Goal: Transaction & Acquisition: Purchase product/service

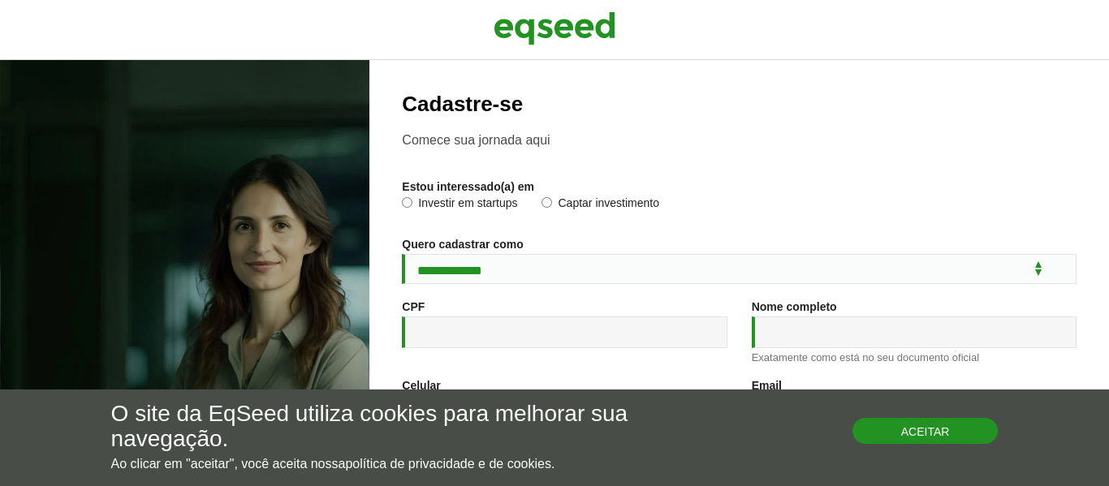
click at [885, 438] on button "Aceitar" at bounding box center [926, 431] width 146 height 26
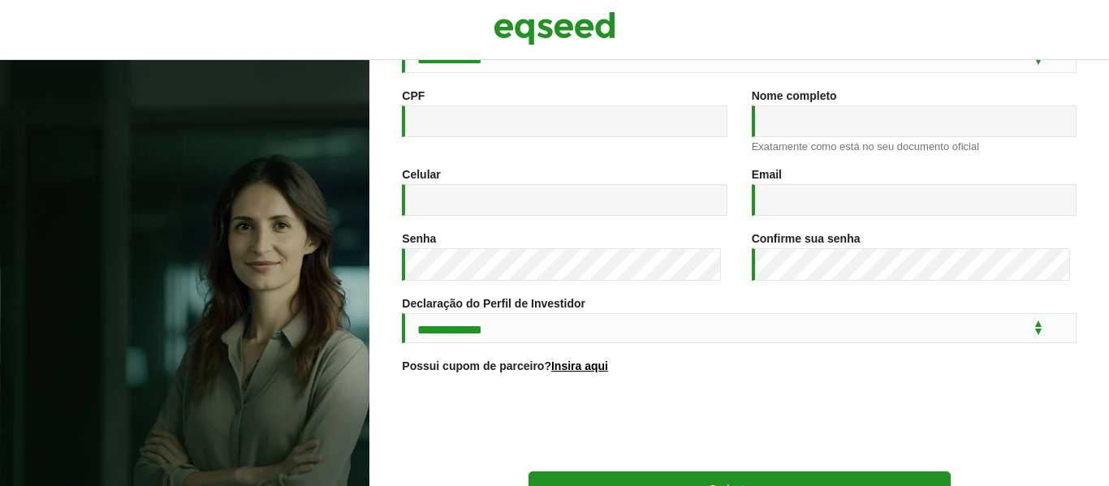
scroll to position [339, 0]
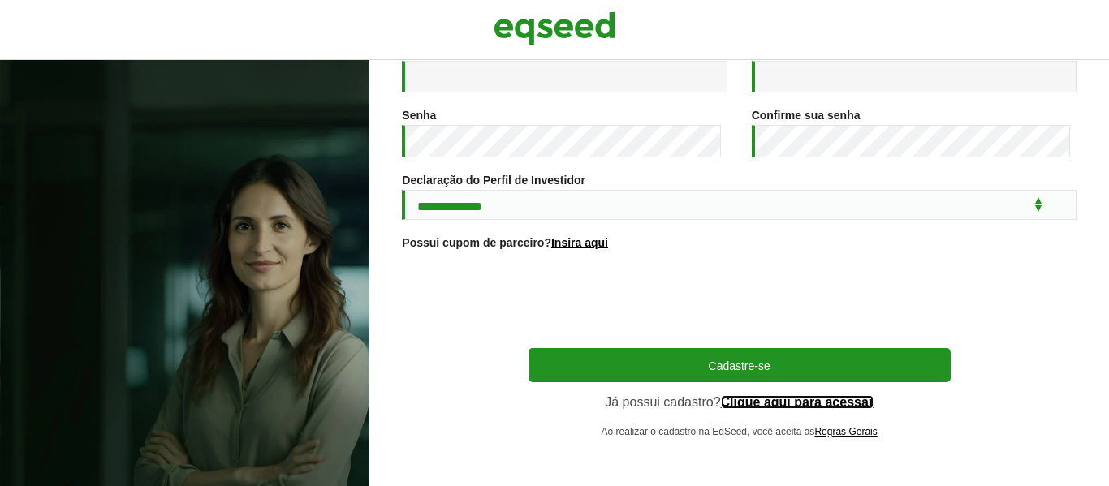
click at [773, 401] on link "Clique aqui para acessar" at bounding box center [798, 402] width 154 height 13
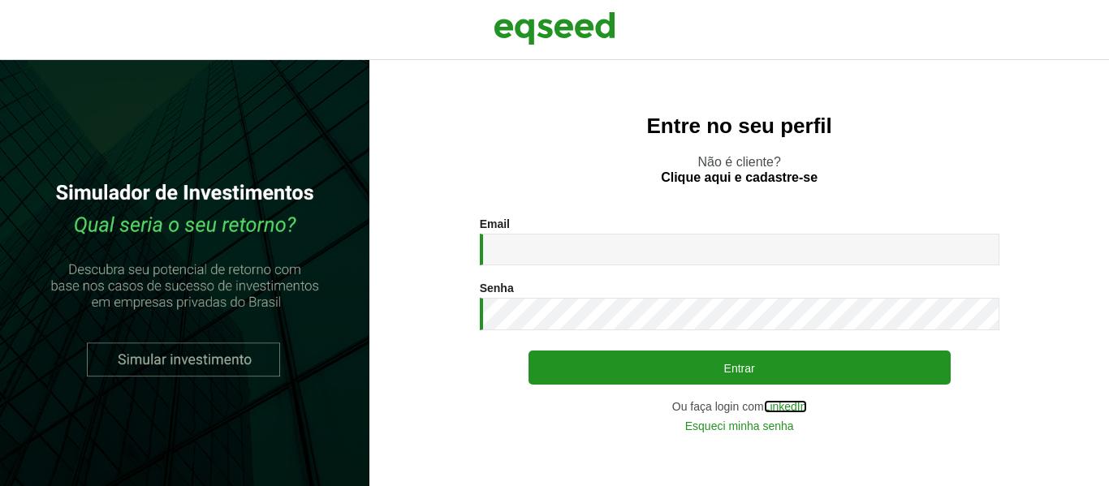
click at [794, 404] on link "LinkedIn" at bounding box center [785, 406] width 43 height 11
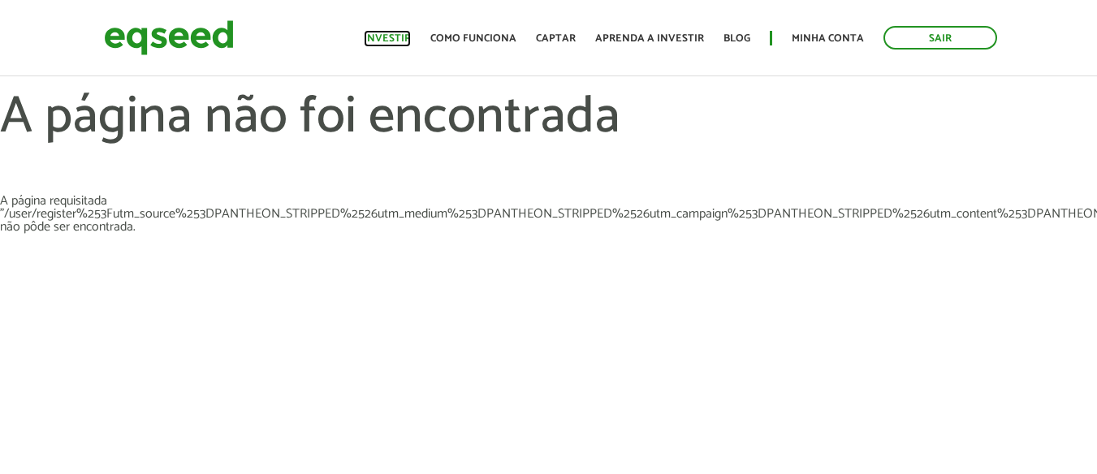
click at [396, 37] on link "Investir" at bounding box center [387, 38] width 47 height 11
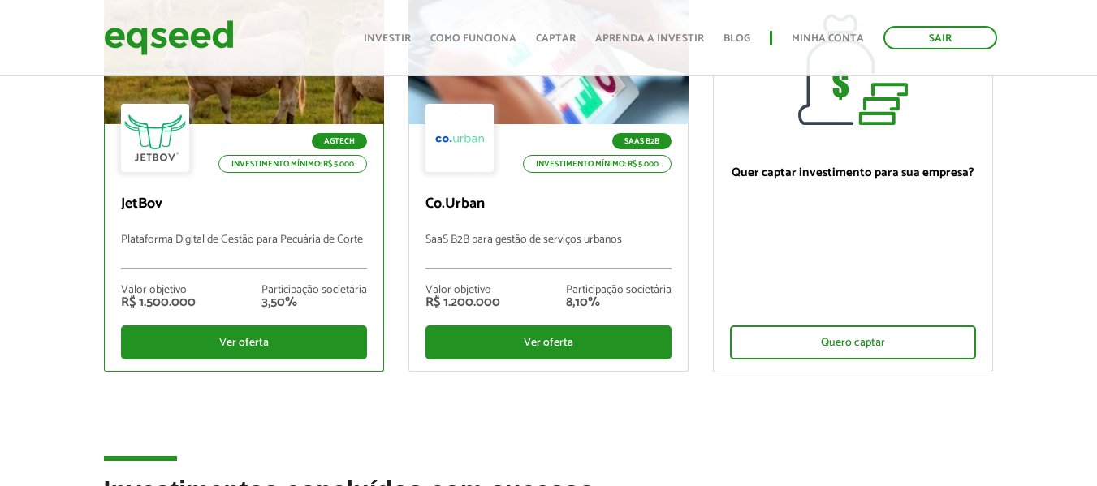
scroll to position [244, 0]
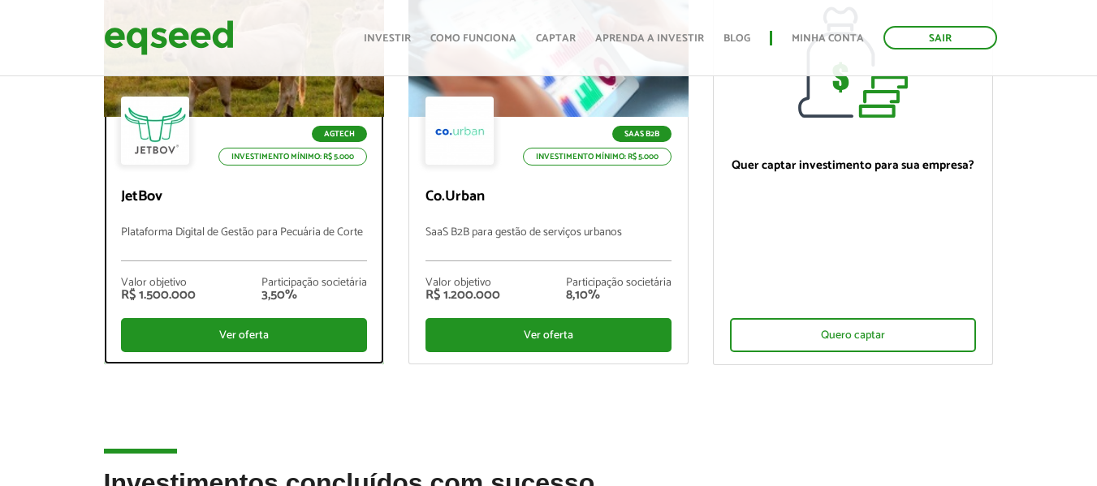
drag, startPoint x: 231, startPoint y: 335, endPoint x: 251, endPoint y: 311, distance: 30.6
click at [231, 332] on div "Ver oferta" at bounding box center [244, 335] width 246 height 34
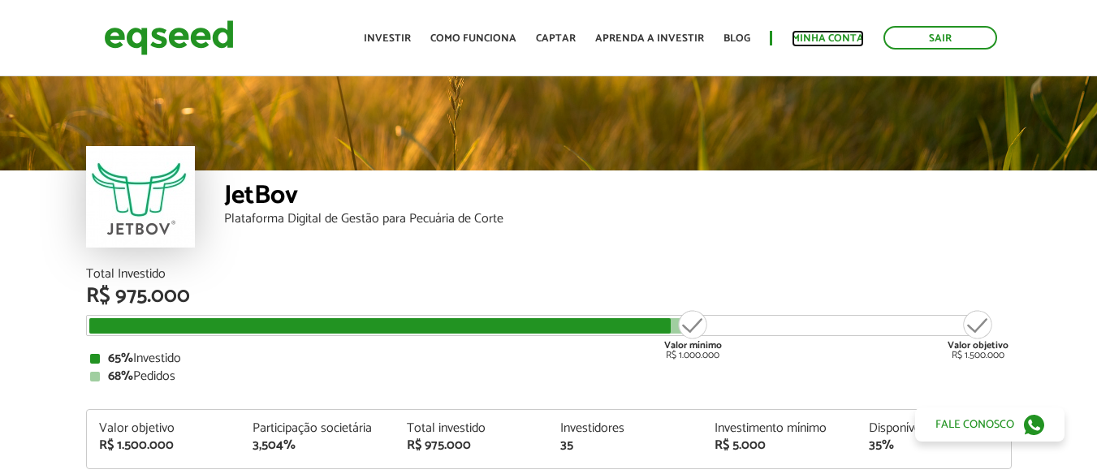
click at [817, 41] on link "Minha conta" at bounding box center [828, 38] width 72 height 11
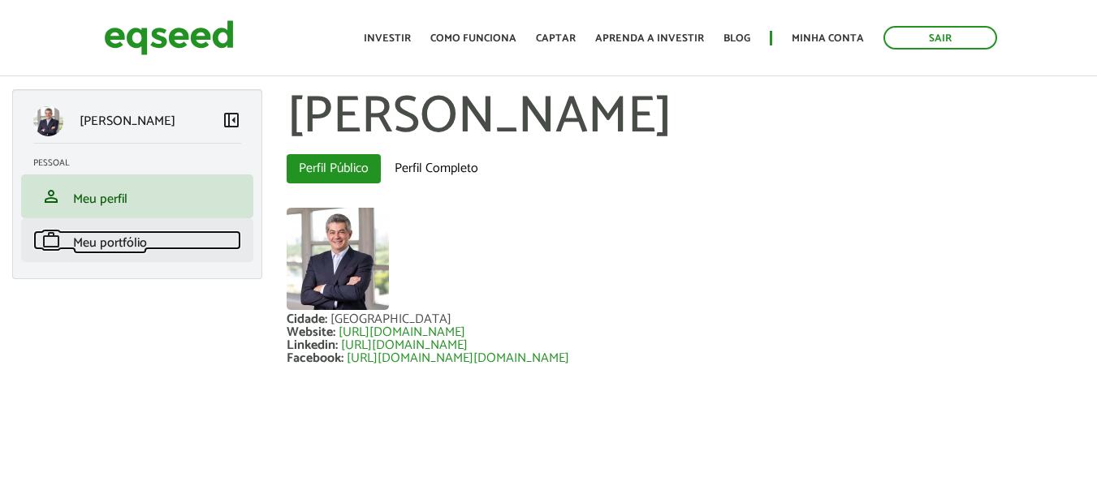
click at [141, 248] on span "Meu portfólio" at bounding box center [110, 243] width 74 height 22
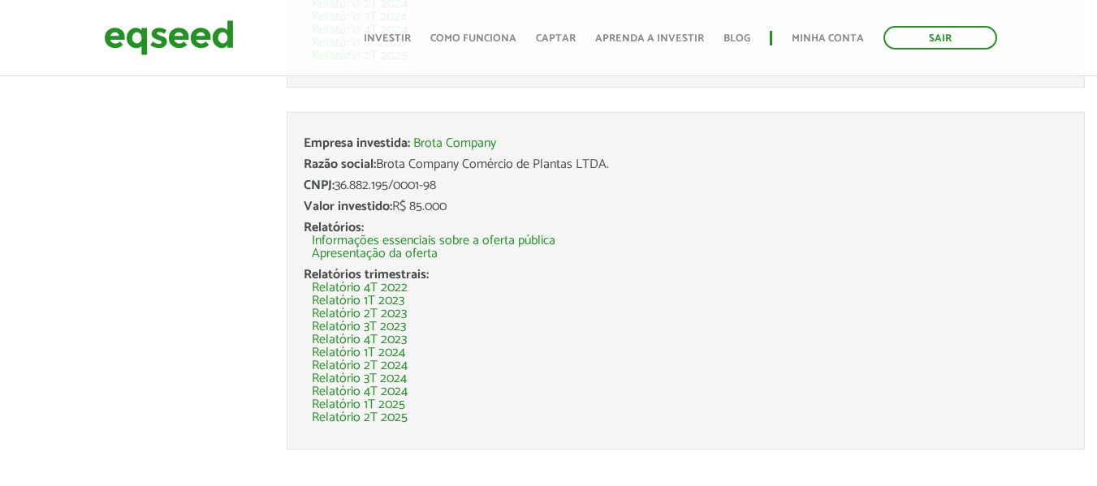
scroll to position [4978, 0]
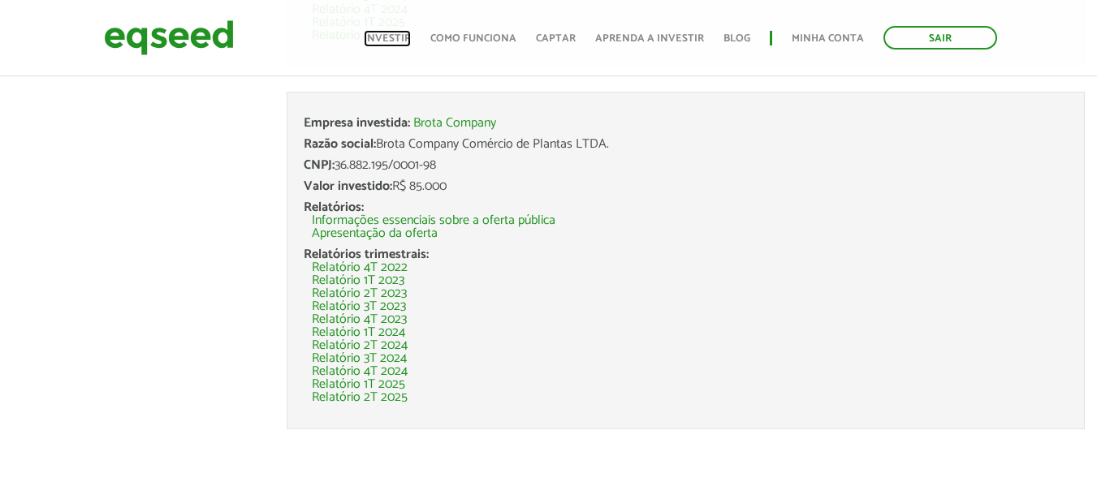
click at [396, 39] on link "Investir" at bounding box center [387, 38] width 47 height 11
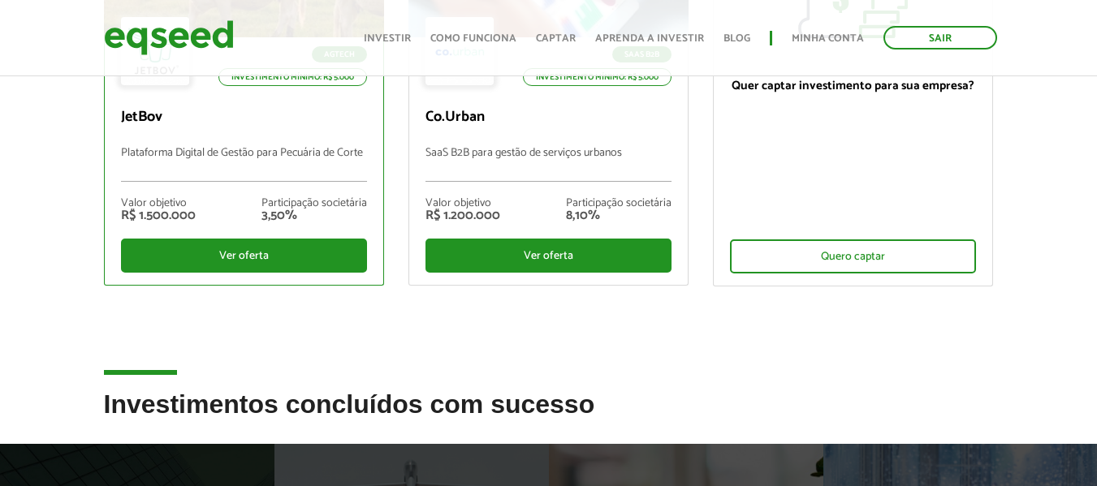
scroll to position [244, 0]
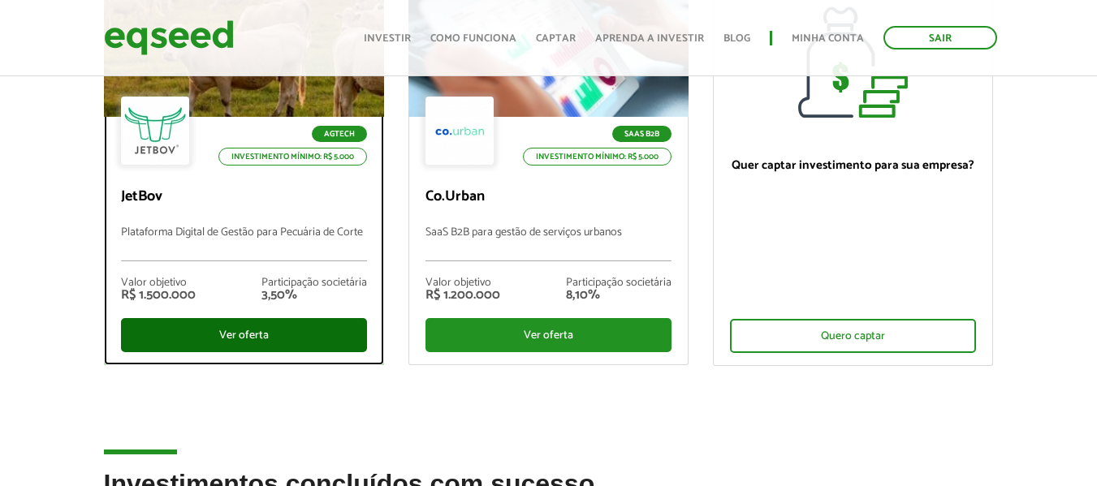
click at [252, 321] on div "Ver oferta" at bounding box center [244, 335] width 246 height 34
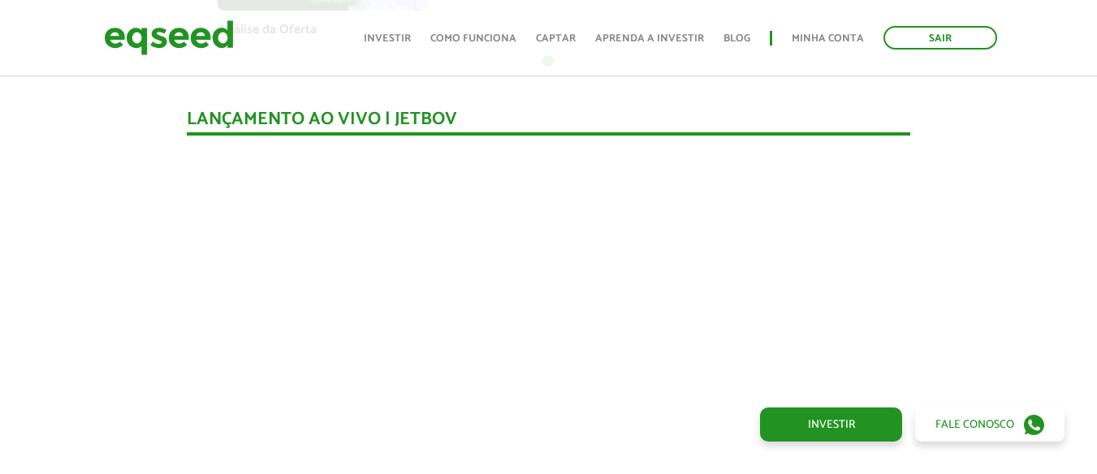
scroll to position [1594, 0]
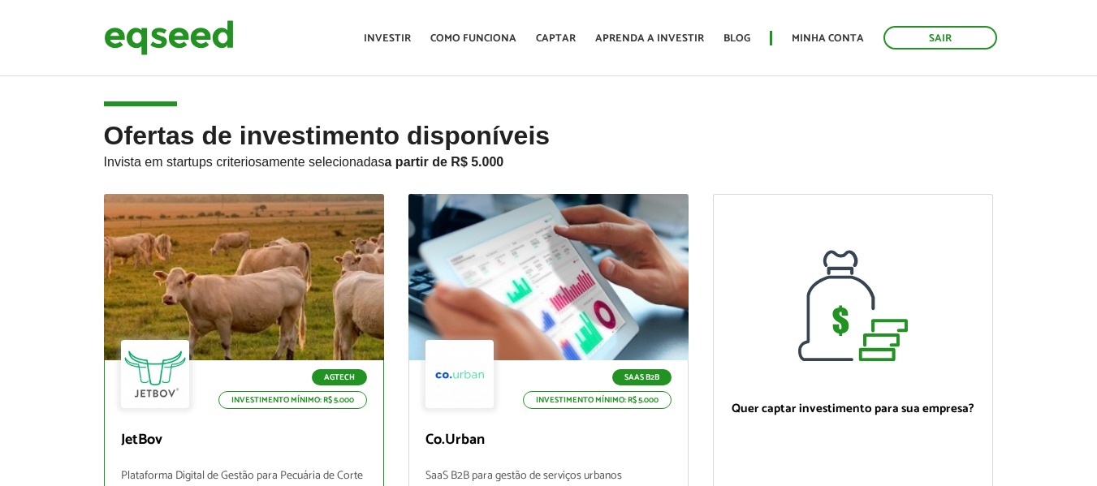
scroll to position [244, 0]
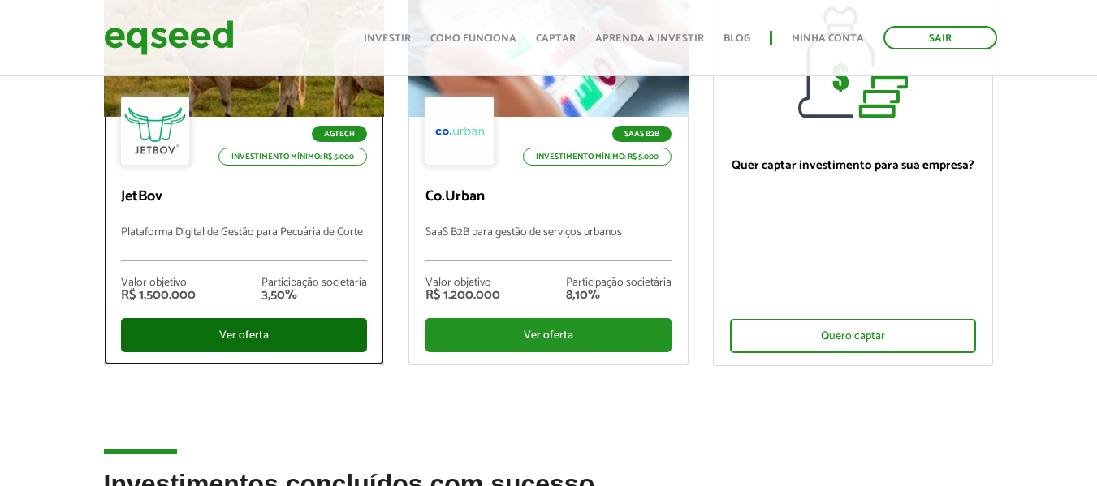
click at [259, 336] on div "Ver oferta" at bounding box center [244, 335] width 246 height 34
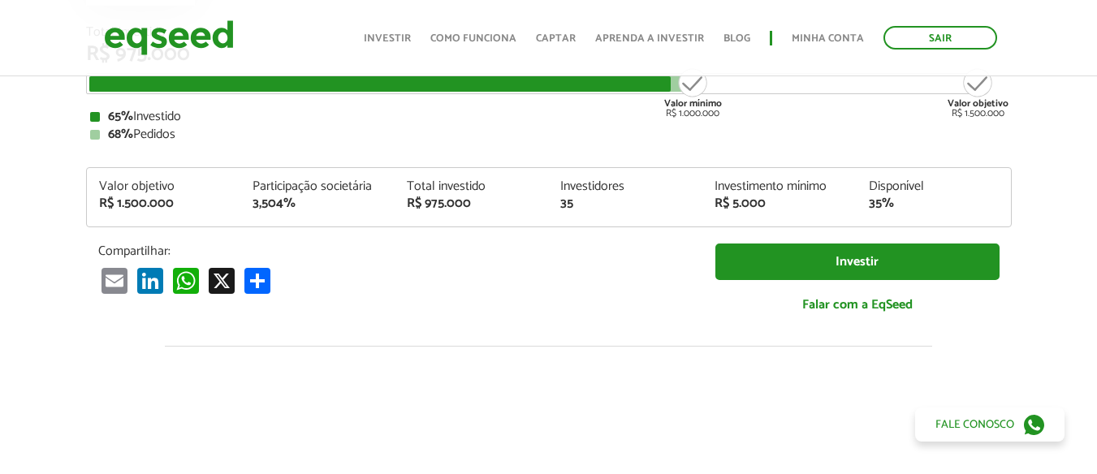
scroll to position [244, 0]
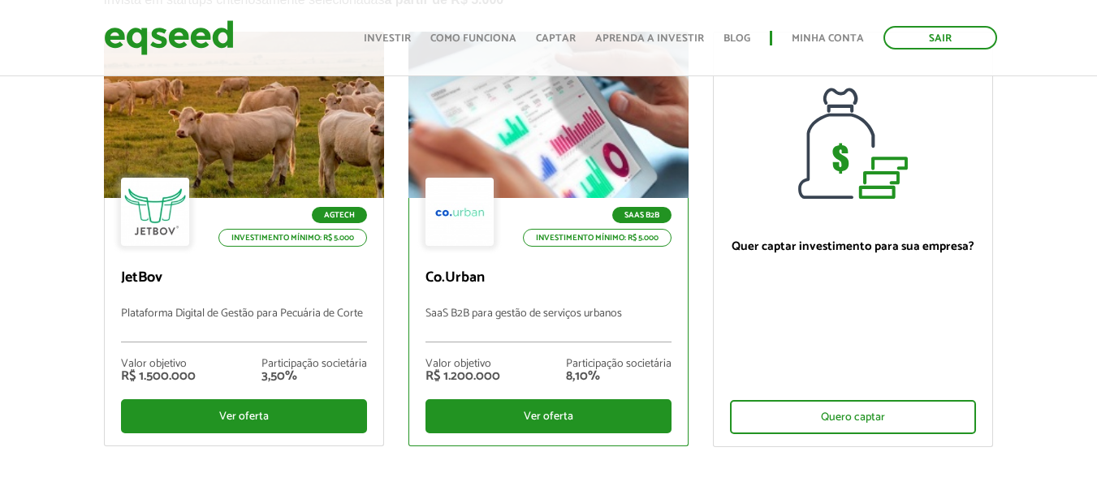
scroll to position [244, 0]
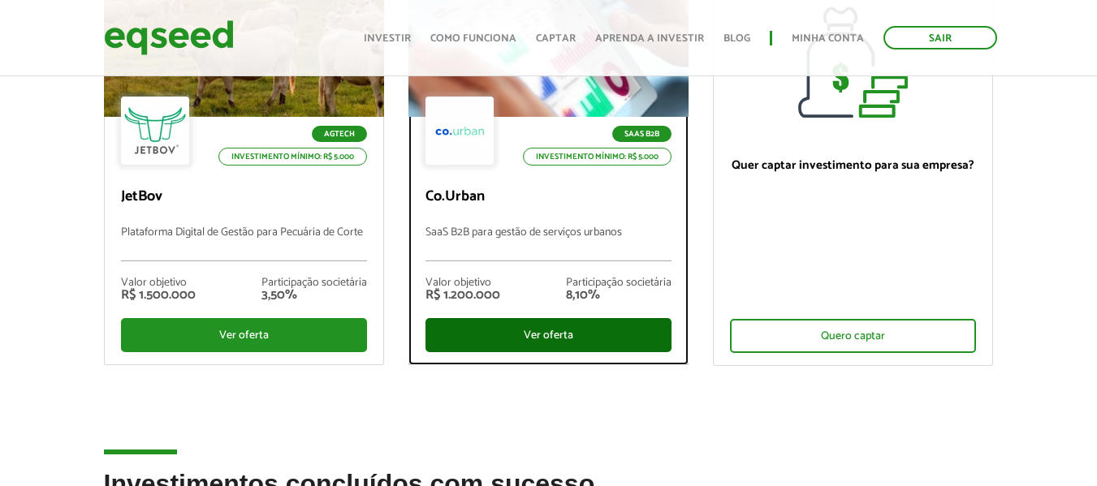
click at [556, 333] on div "Ver oferta" at bounding box center [549, 335] width 246 height 34
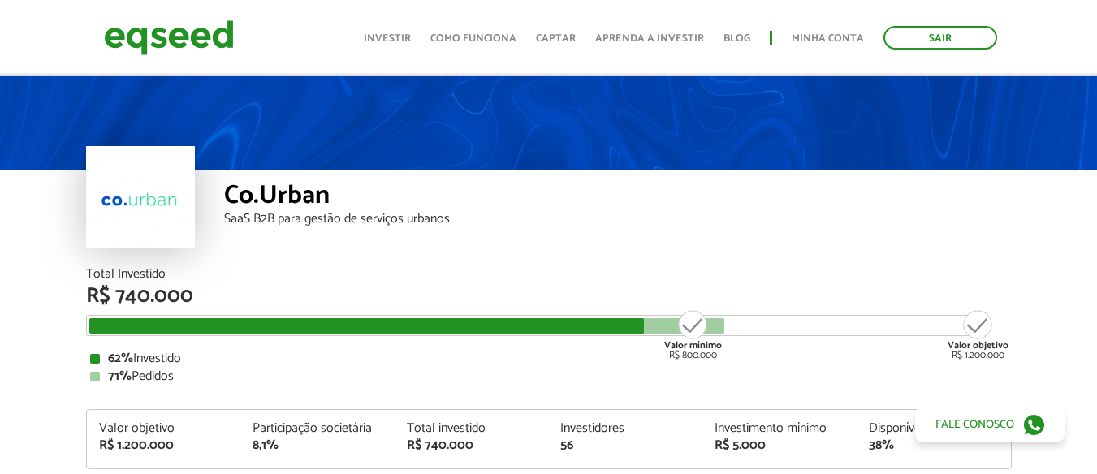
scroll to position [244, 0]
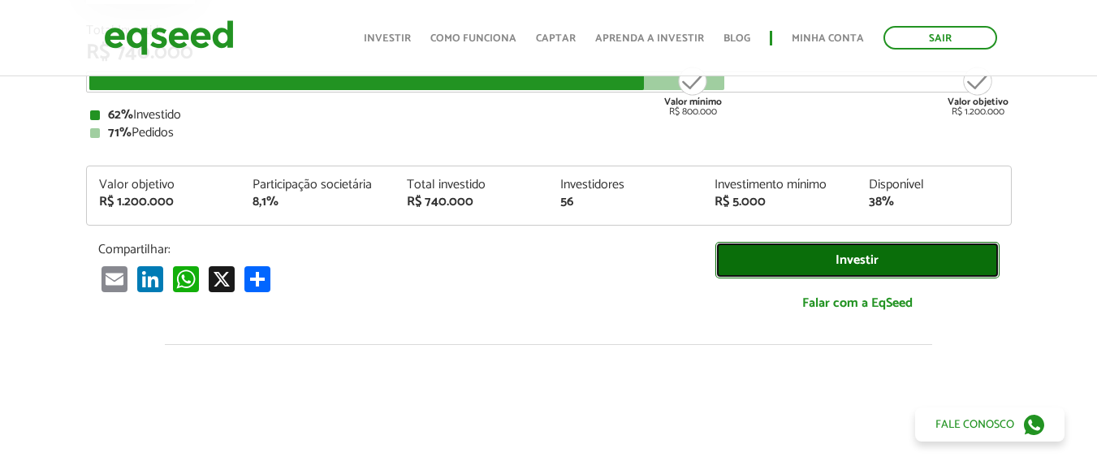
click at [835, 257] on link "Investir" at bounding box center [858, 260] width 284 height 37
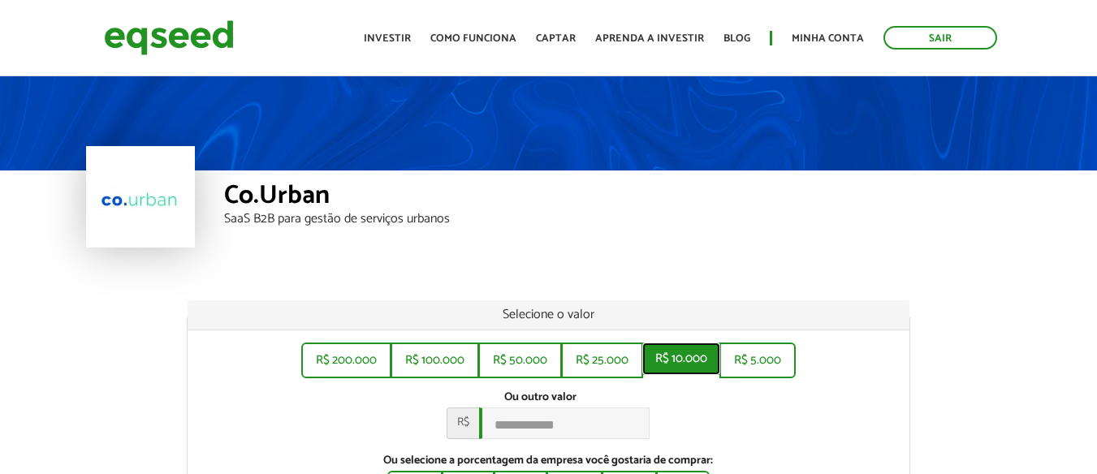
click at [694, 366] on button "R$ 10.000" at bounding box center [681, 359] width 78 height 32
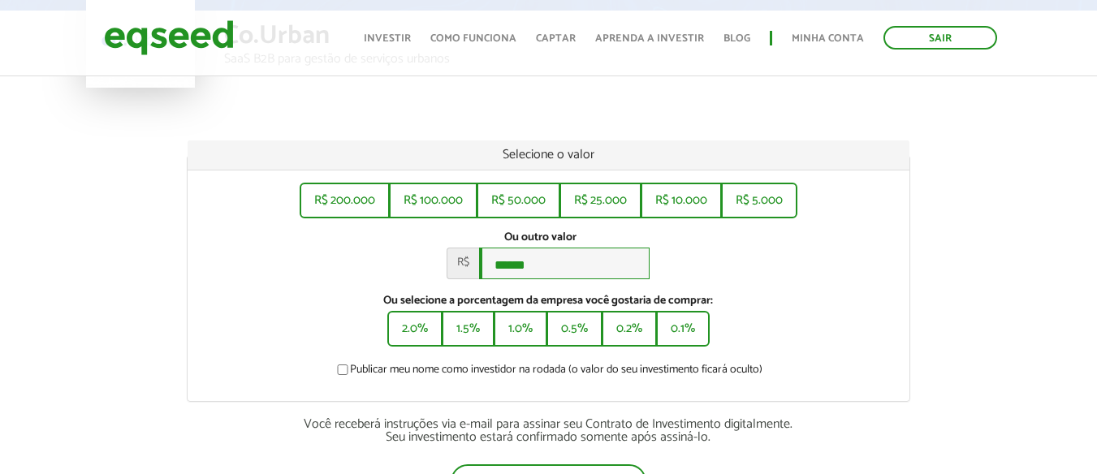
scroll to position [244, 0]
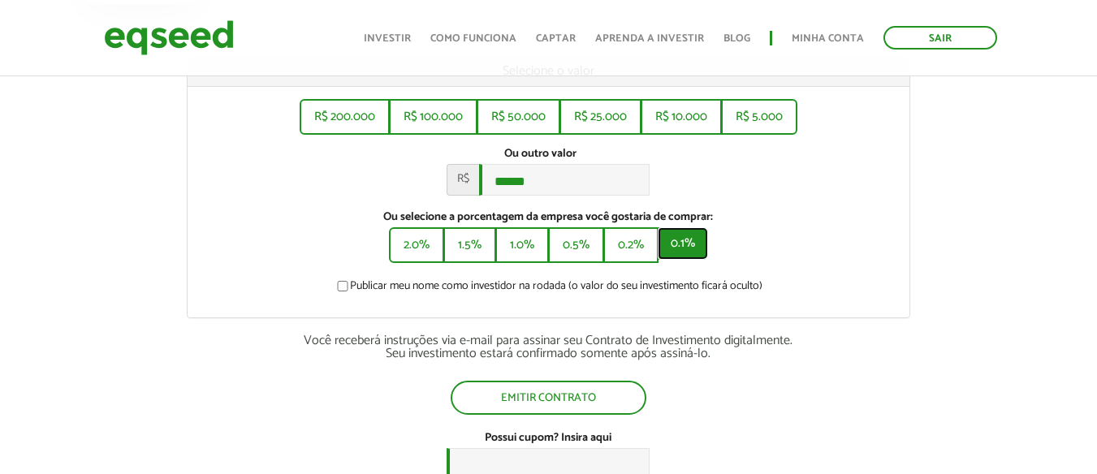
click at [698, 253] on button "0.1%" at bounding box center [683, 243] width 50 height 32
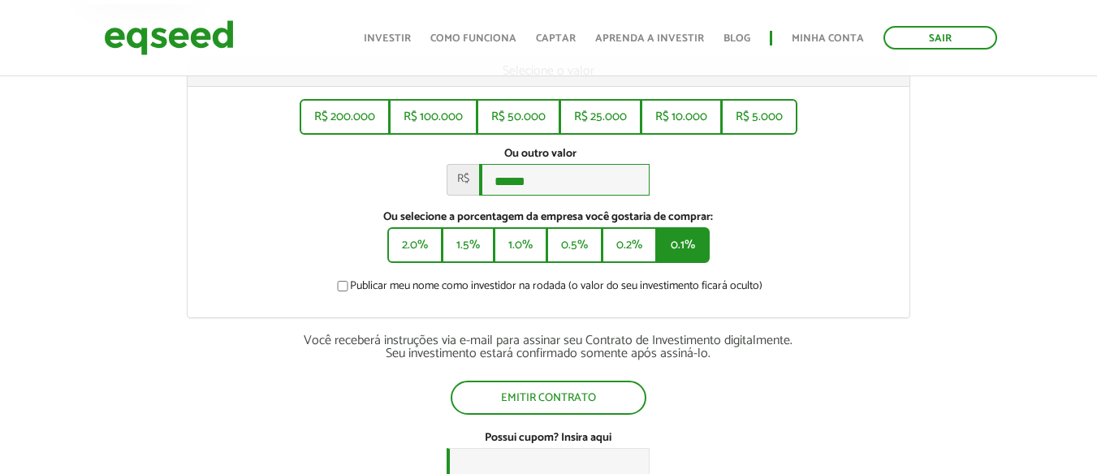
type input "******"
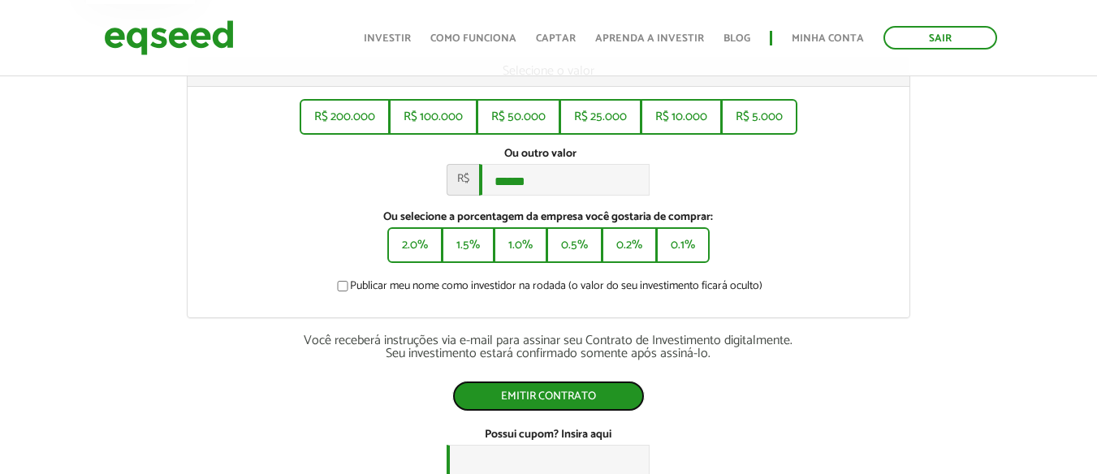
click at [546, 404] on button "Emitir contrato" at bounding box center [548, 396] width 192 height 31
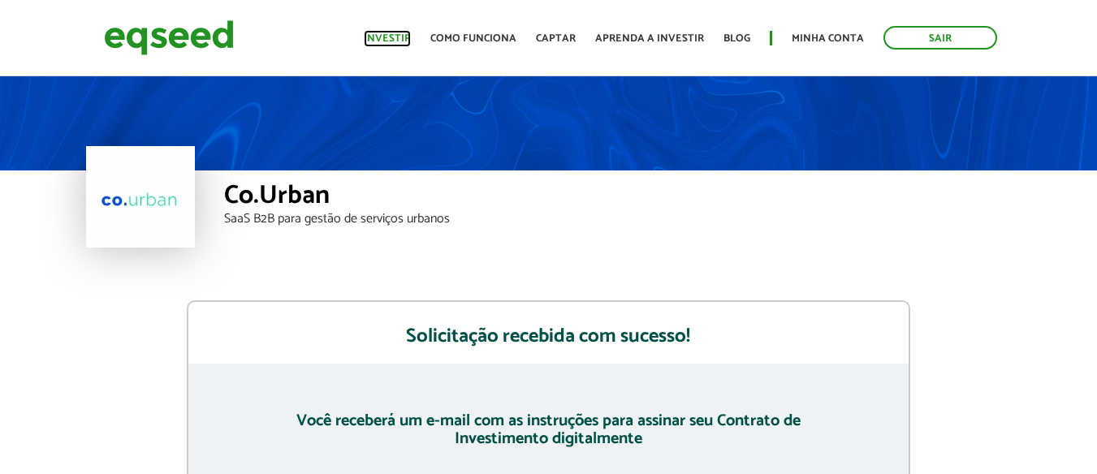
click at [411, 35] on link "Investir" at bounding box center [387, 38] width 47 height 11
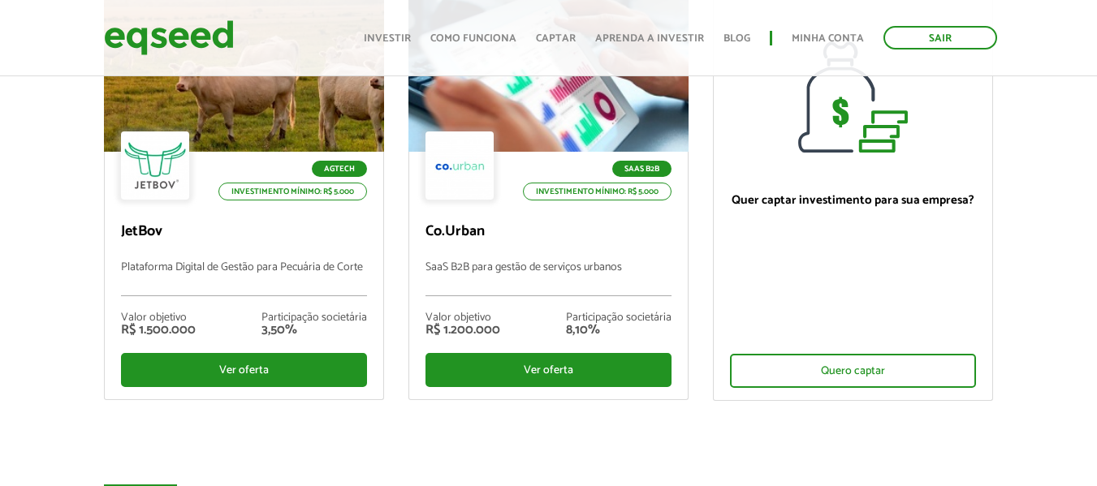
scroll to position [244, 0]
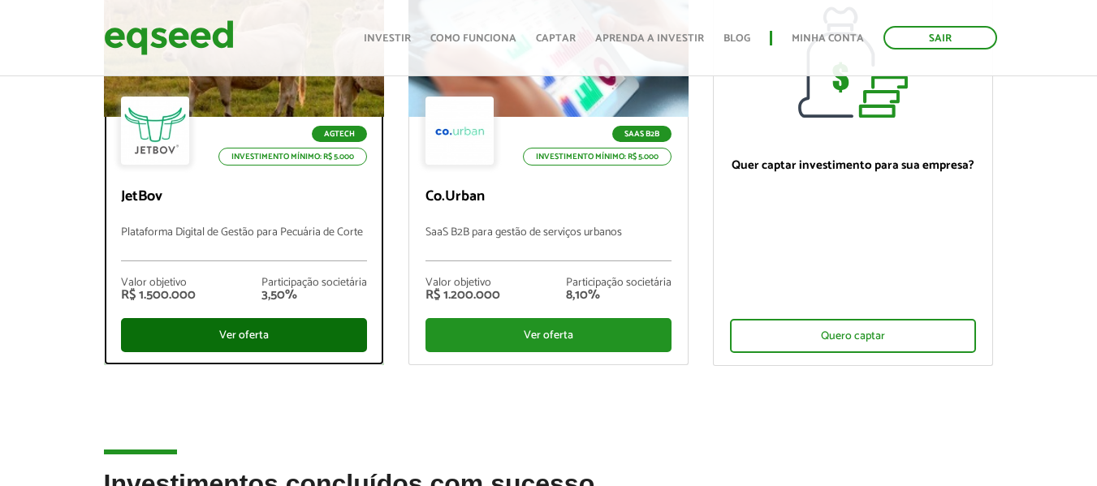
click at [245, 332] on div "Ver oferta" at bounding box center [244, 335] width 246 height 34
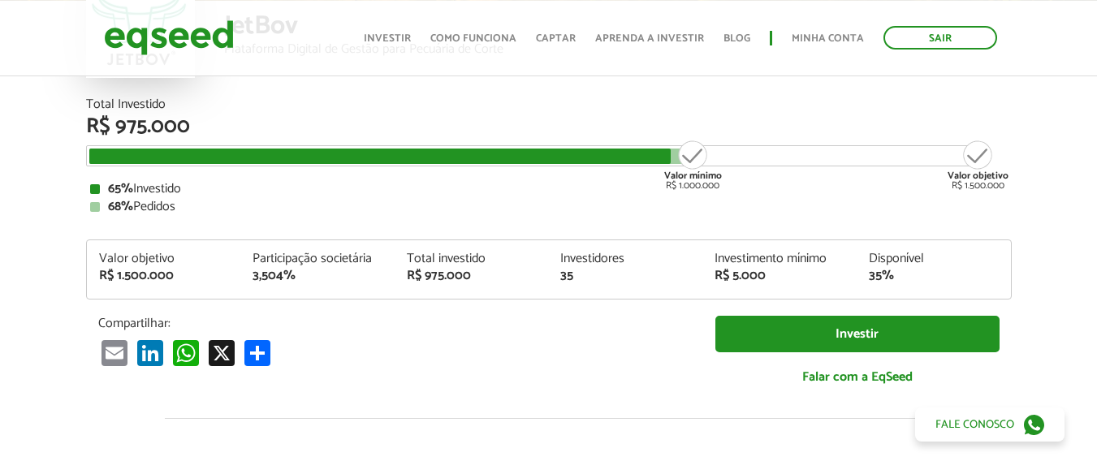
scroll to position [162, 0]
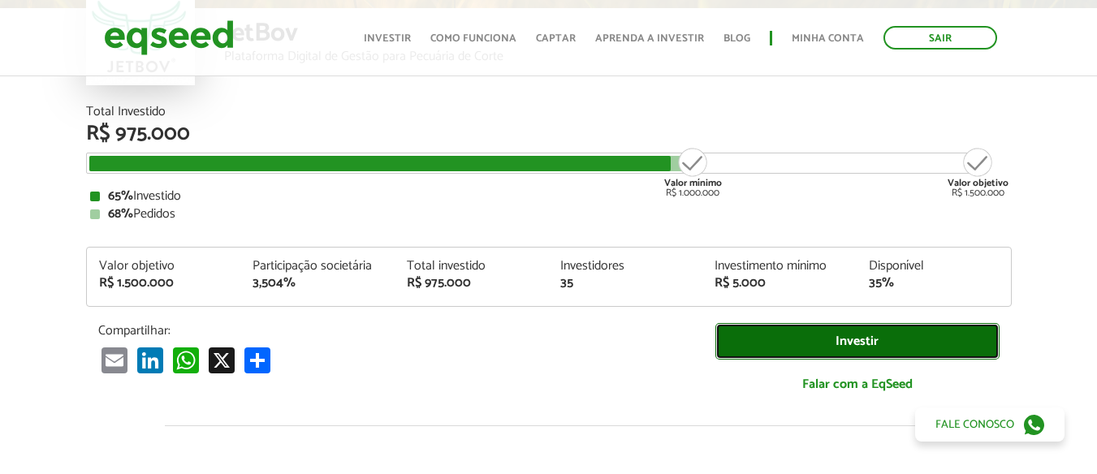
click at [838, 342] on link "Investir" at bounding box center [858, 341] width 284 height 37
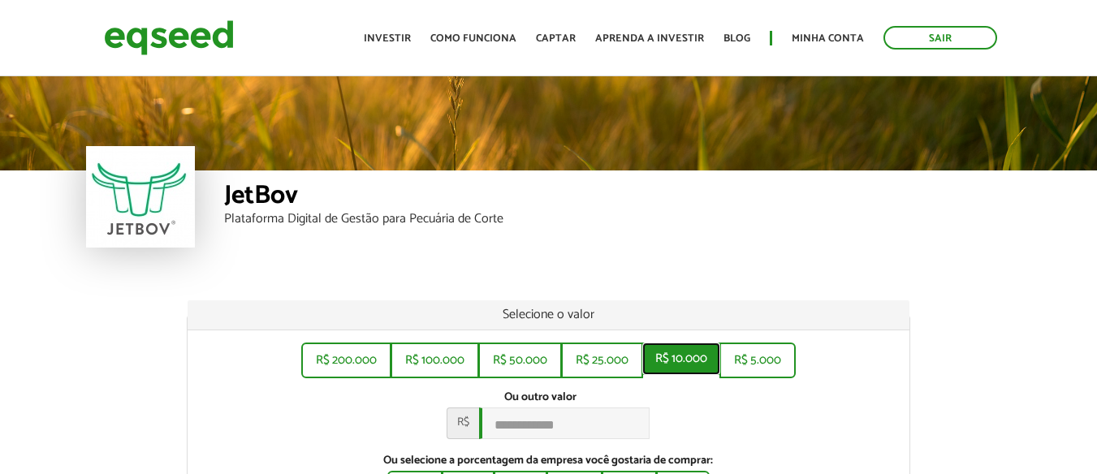
click at [672, 362] on button "R$ 10.000" at bounding box center [681, 359] width 78 height 32
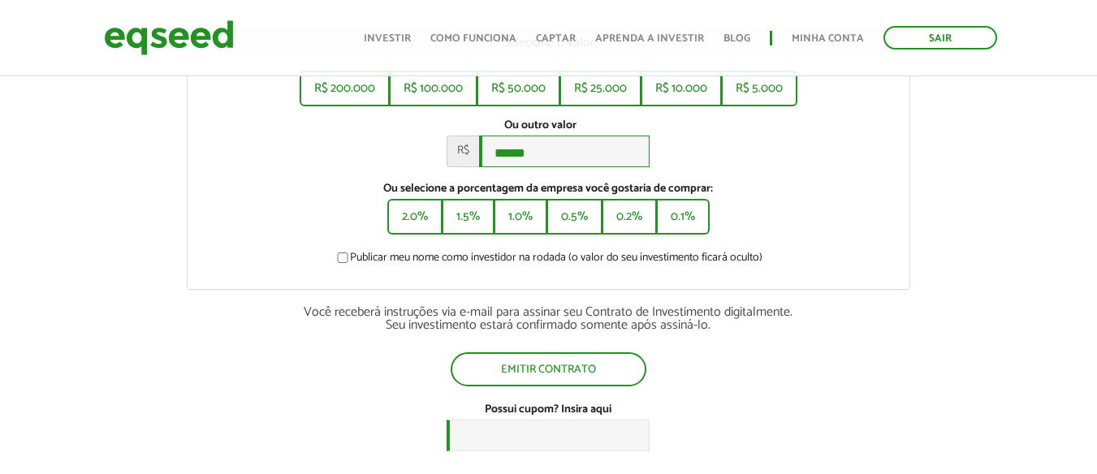
scroll to position [325, 0]
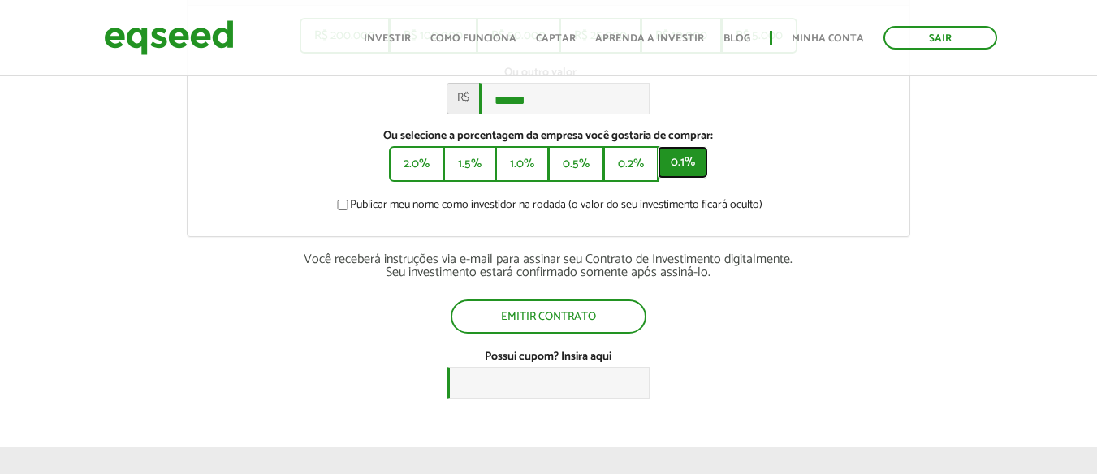
click at [687, 175] on button "0.1%" at bounding box center [683, 162] width 50 height 32
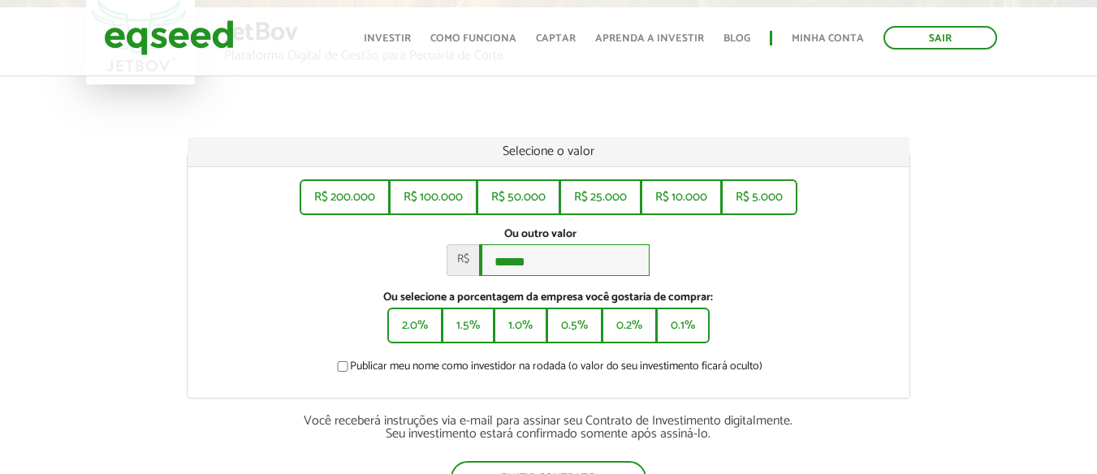
scroll to position [162, 0]
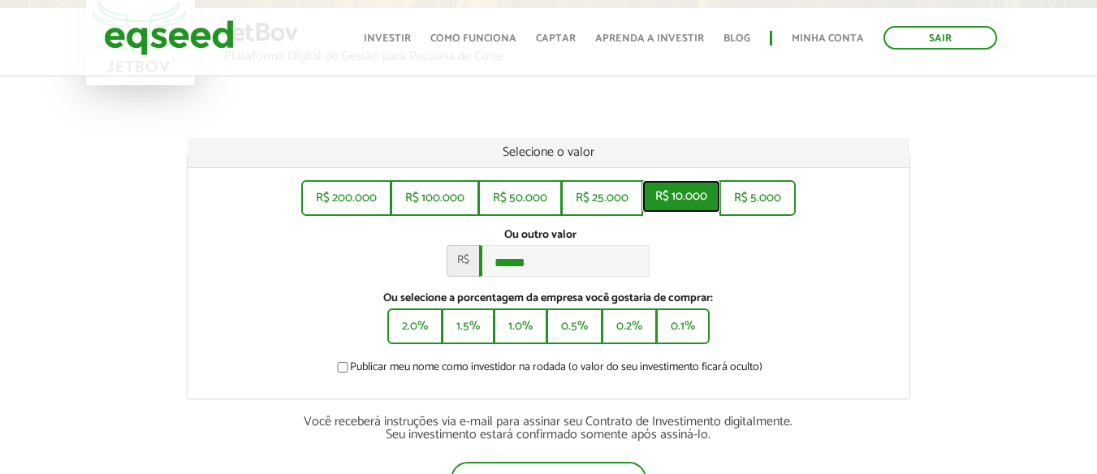
click at [690, 201] on button "R$ 10.000" at bounding box center [681, 196] width 78 height 32
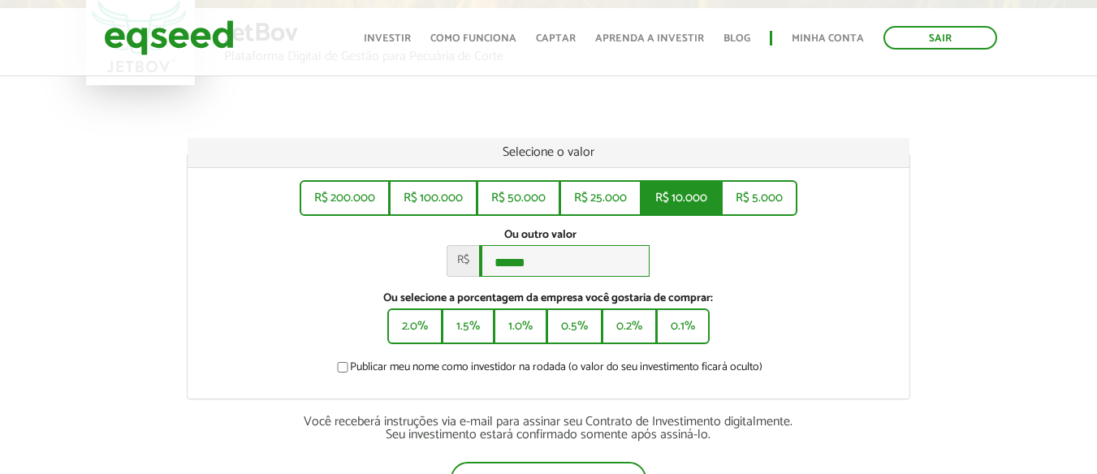
type input "******"
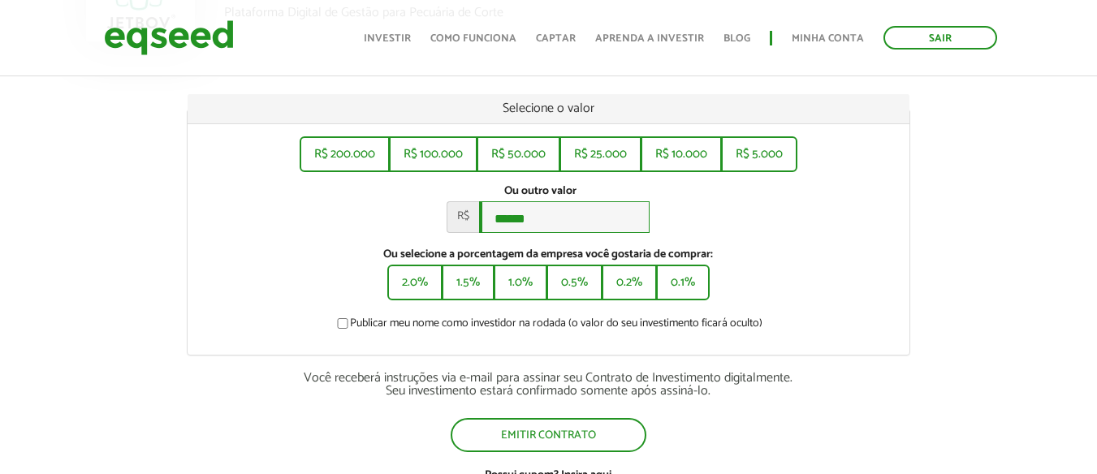
scroll to position [244, 0]
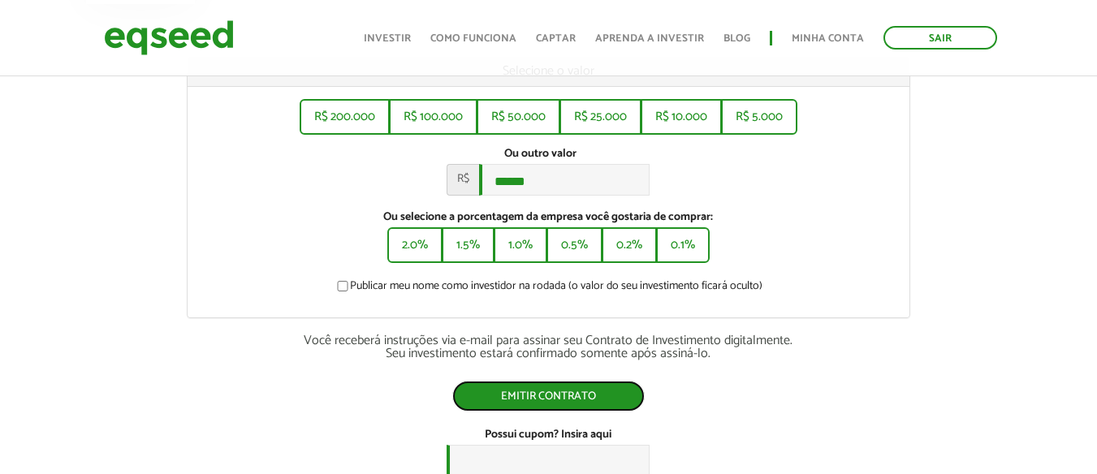
click at [525, 399] on button "Emitir contrato" at bounding box center [548, 396] width 192 height 31
